Goal: Check status: Check status

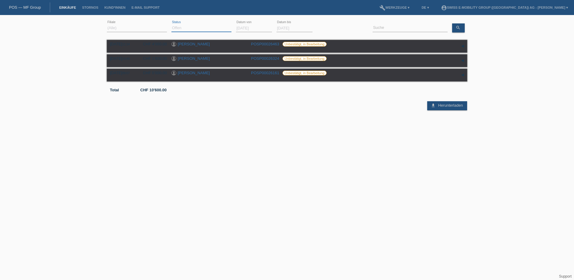
click at [189, 29] on select "(Alle) Neu Offen Zurückgewiesen Zurückgetreten / Storniert Abgeschlossen" at bounding box center [201, 27] width 60 height 7
select select "ALL"
click at [171, 24] on select "(Alle) Neu Offen Zurückgewiesen Zurückgetreten / Storniert Abgeschlossen" at bounding box center [201, 27] width 60 height 7
click at [329, 23] on div "Übernehmen" at bounding box center [333, 25] width 33 height 14
click at [323, 28] on link "Übernehmen" at bounding box center [332, 27] width 30 height 9
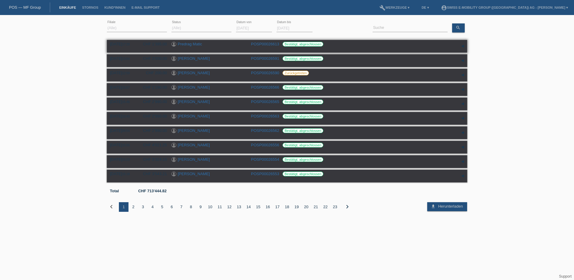
click at [186, 44] on link "Predrag Matic" at bounding box center [190, 44] width 24 height 5
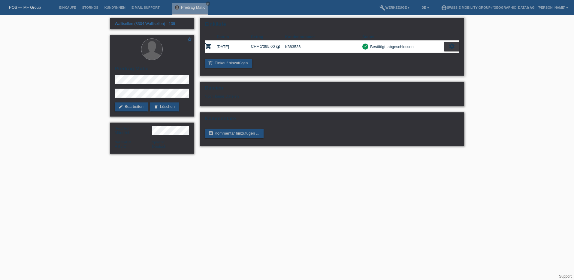
click at [448, 45] on div "settings" at bounding box center [451, 47] width 15 height 10
click at [488, 60] on div "Wallisellen (8304 Wallisellen) - 139 star_border Predrag Matic edit Bearbeiten …" at bounding box center [287, 87] width 574 height 145
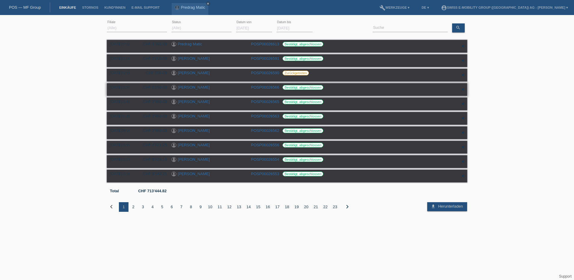
click at [189, 88] on link "[PERSON_NAME]" at bounding box center [194, 87] width 32 height 5
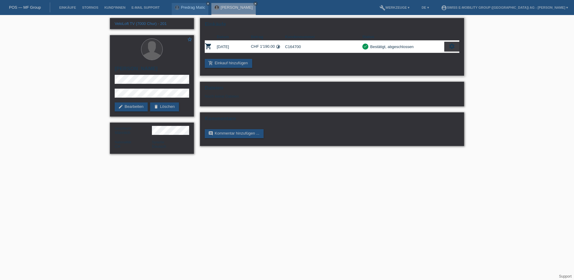
click at [454, 44] on icon "settings" at bounding box center [451, 46] width 7 height 7
click at [232, 45] on td "[DATE]" at bounding box center [234, 47] width 34 height 12
click at [377, 47] on div "Bestätigt, abgeschlossen" at bounding box center [390, 47] width 45 height 6
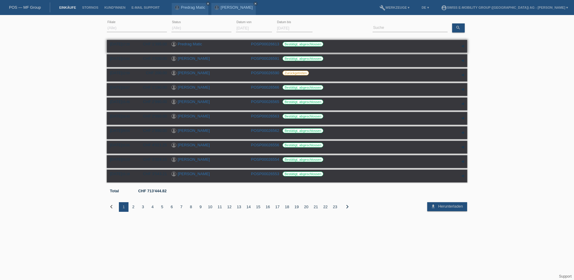
click at [195, 43] on link "Predrag Matic" at bounding box center [190, 44] width 24 height 5
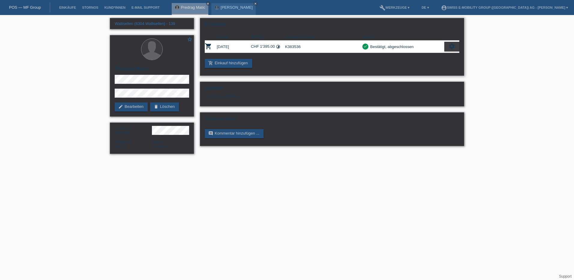
click at [451, 45] on icon "settings" at bounding box center [451, 46] width 7 height 7
click at [420, 55] on span "Anzeigen" at bounding box center [417, 55] width 18 height 7
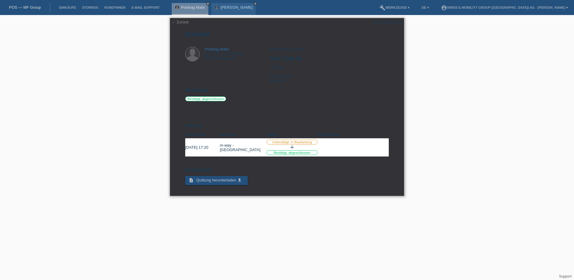
click at [330, 77] on div "Wallisellen, 25.08.2025 CHF 1'395.00 12 Raten Kundennummer K383536" at bounding box center [329, 67] width 119 height 41
click at [209, 2] on link "close" at bounding box center [208, 4] width 4 height 4
click at [214, 2] on icon "close" at bounding box center [215, 3] width 3 height 3
click at [102, 72] on div "← Zurück POSP00026613 Einkauf Predrag Matic Neufeldstrasse 3 8154 Oberglatt ZH …" at bounding box center [287, 108] width 574 height 187
